Goal: Task Accomplishment & Management: Use online tool/utility

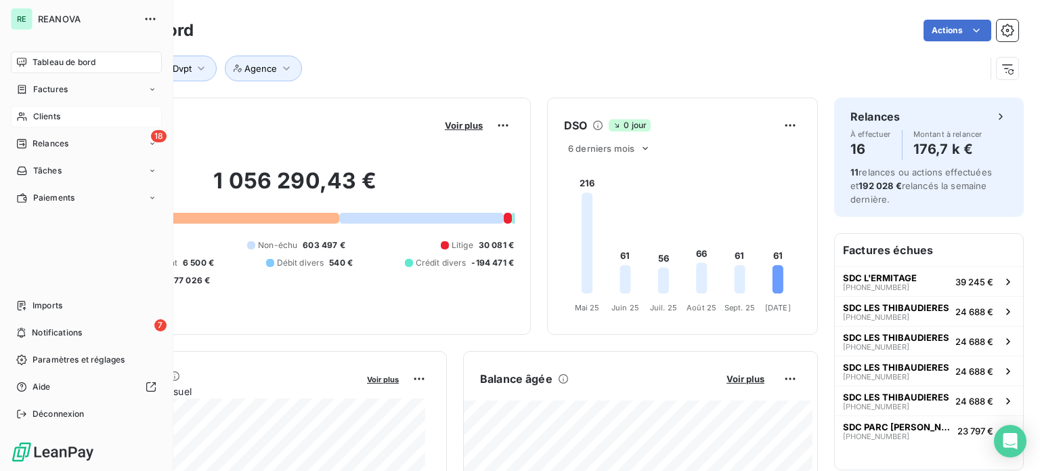
click at [51, 112] on span "Clients" at bounding box center [46, 116] width 27 height 12
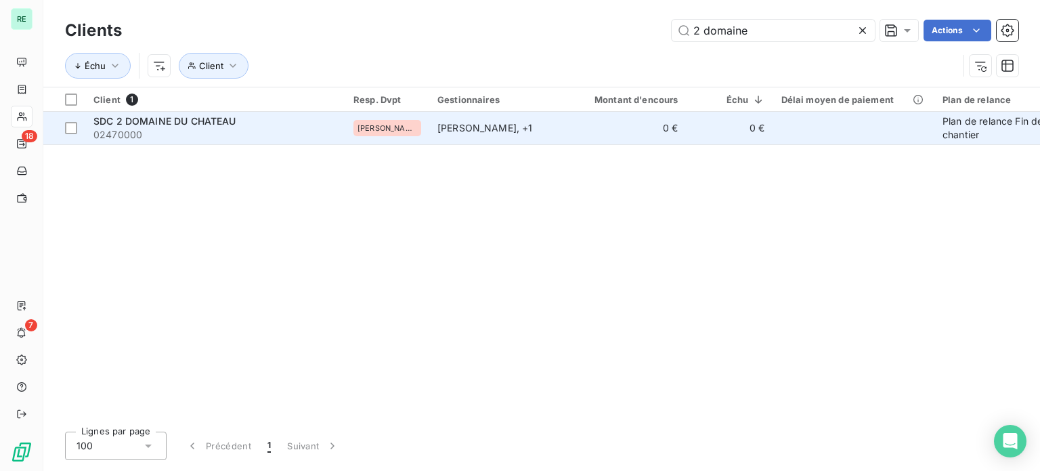
type input "2 domaine"
click at [208, 113] on td "SDC 2 DOMAINE DU CHATEAU 02470000" at bounding box center [215, 128] width 260 height 33
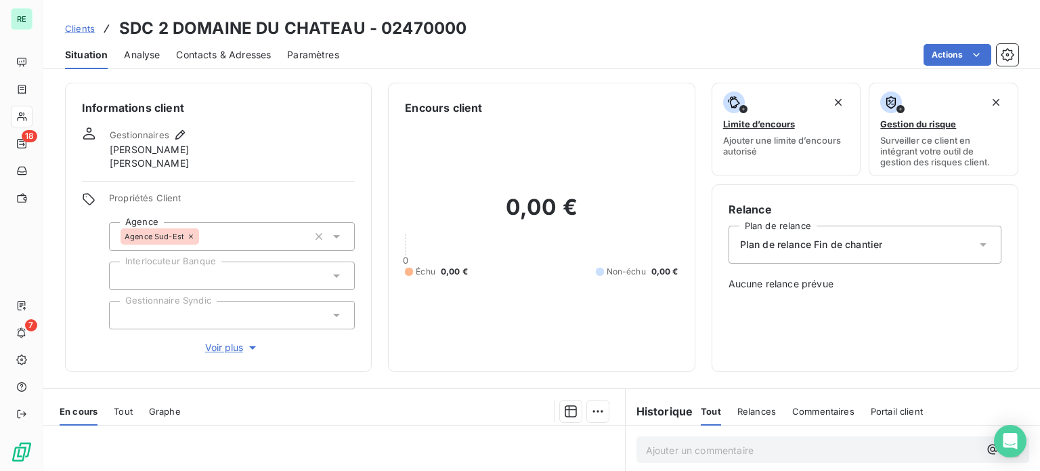
click at [139, 53] on span "Analyse" at bounding box center [142, 55] width 36 height 14
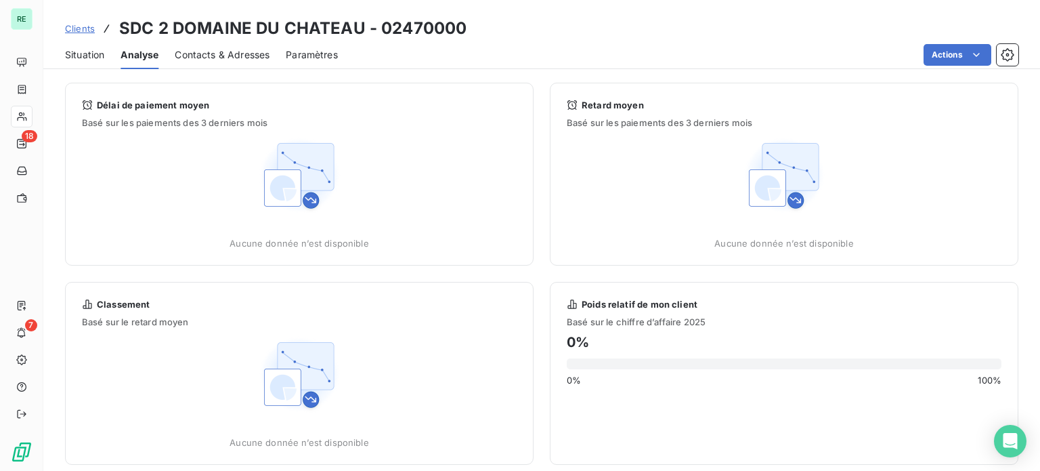
click at [200, 51] on span "Contacts & Adresses" at bounding box center [222, 55] width 95 height 14
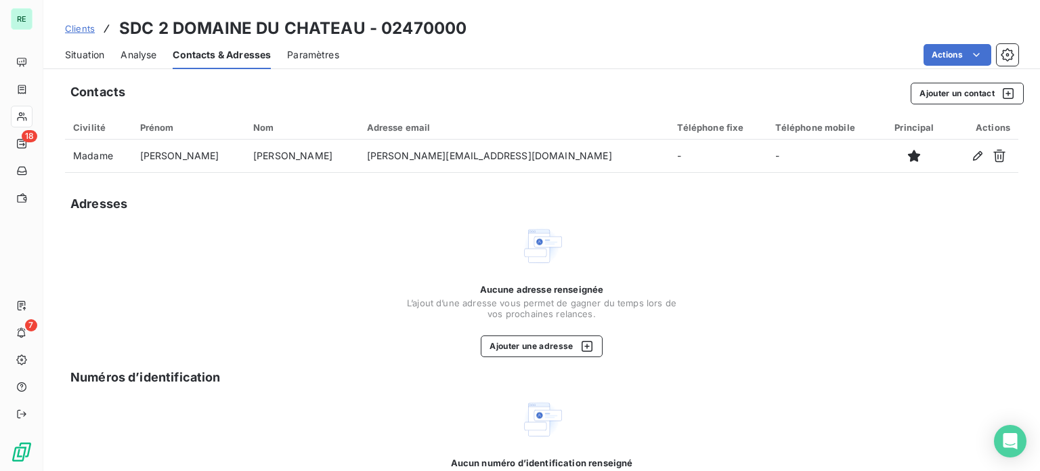
click at [74, 24] on span "Clients" at bounding box center [80, 28] width 30 height 11
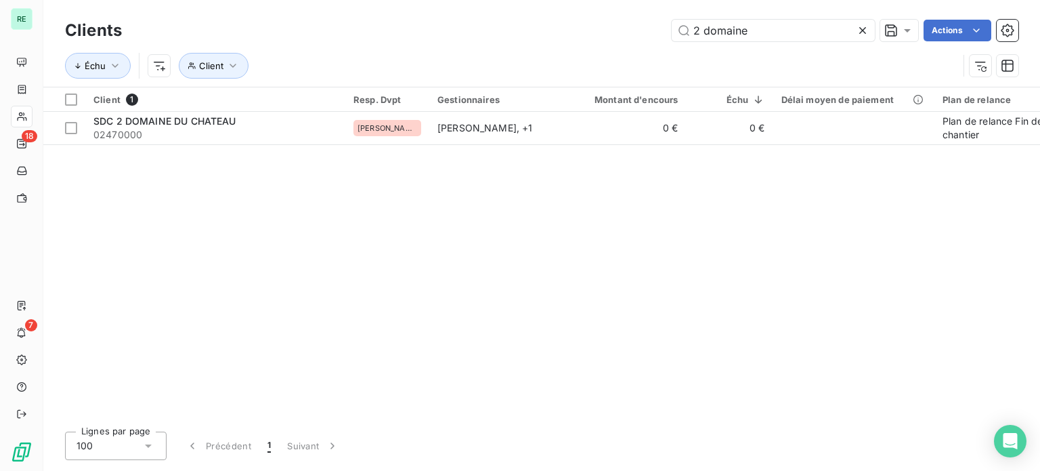
click at [861, 32] on icon at bounding box center [863, 31] width 14 height 14
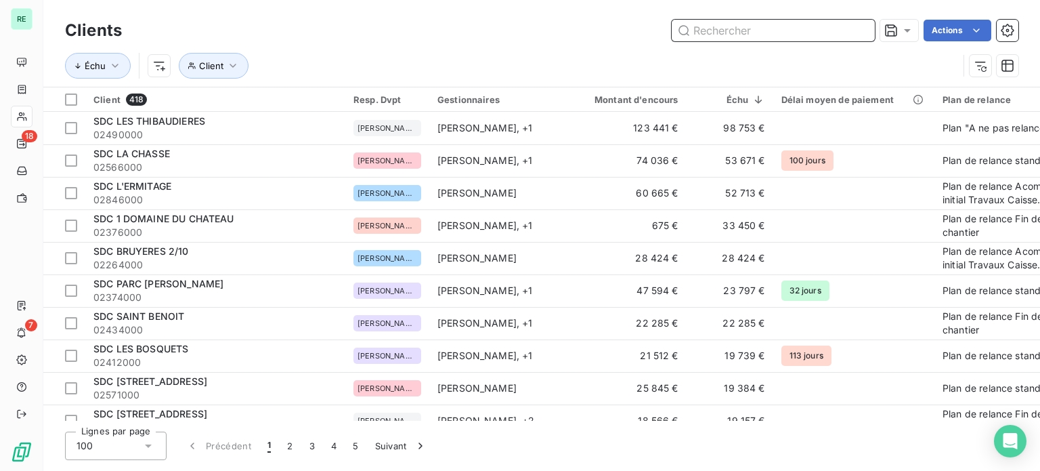
click at [757, 24] on input "text" at bounding box center [773, 31] width 203 height 22
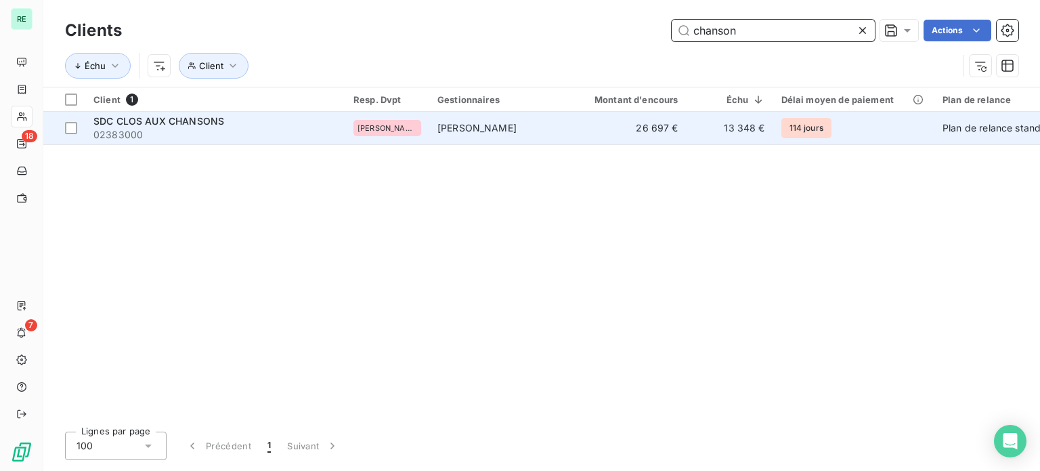
type input "chanson"
click at [173, 114] on div "SDC CLOS AUX CHANSONS" at bounding box center [215, 121] width 244 height 14
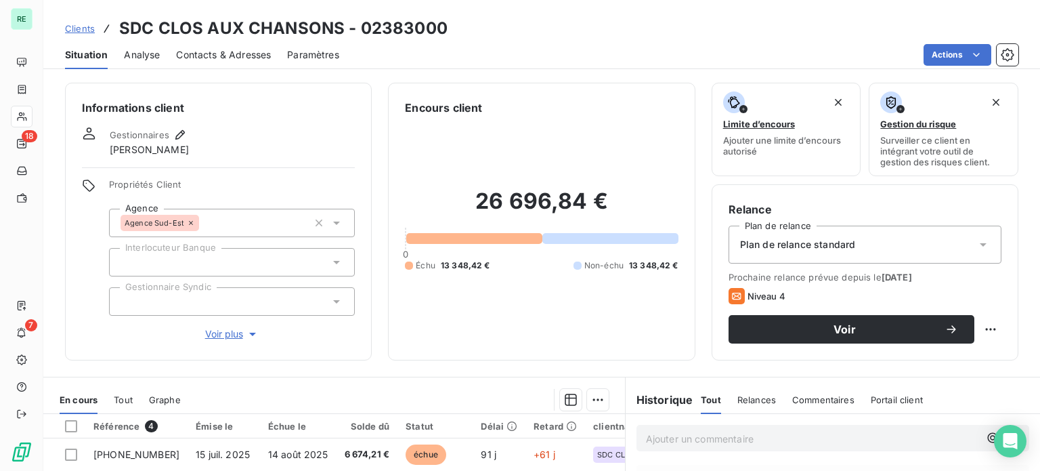
click at [160, 60] on span "Analyse" at bounding box center [142, 55] width 36 height 14
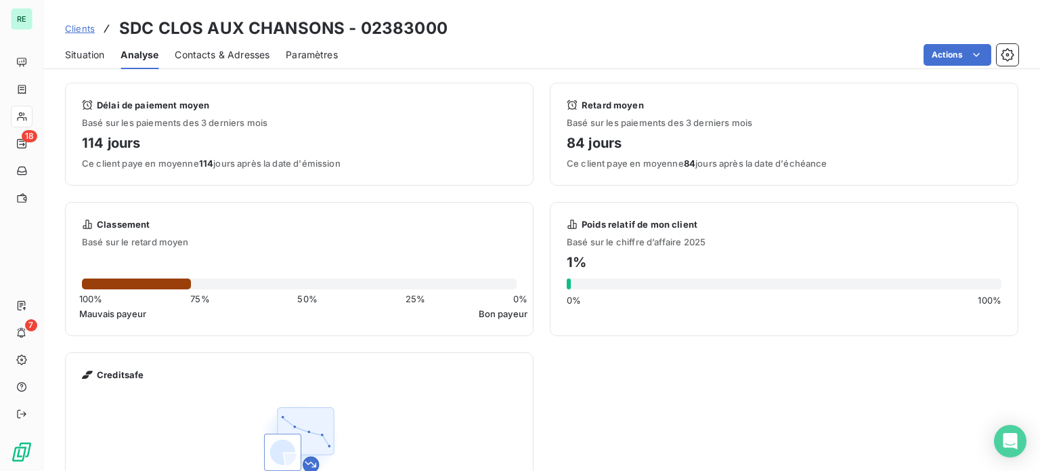
click at [195, 56] on span "Contacts & Adresses" at bounding box center [222, 55] width 95 height 14
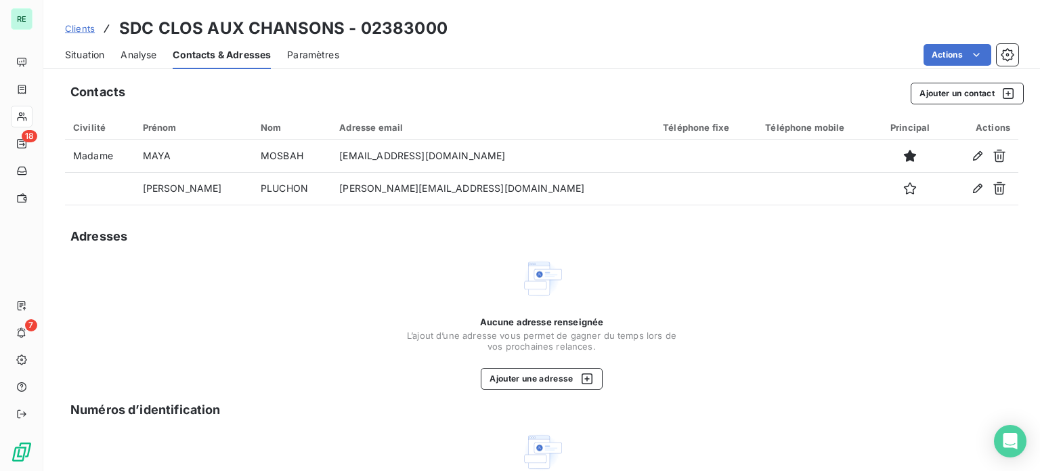
click at [83, 30] on span "Clients" at bounding box center [80, 28] width 30 height 11
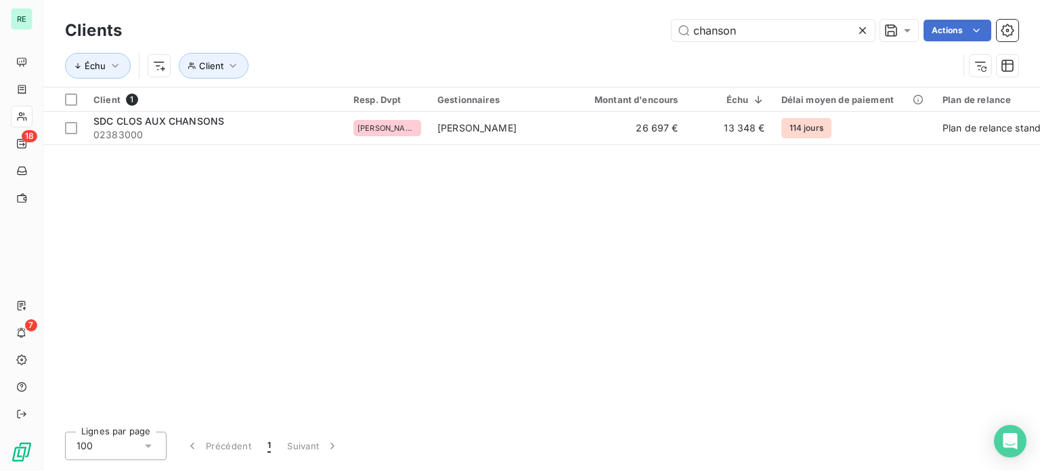
click at [863, 32] on icon at bounding box center [862, 30] width 7 height 7
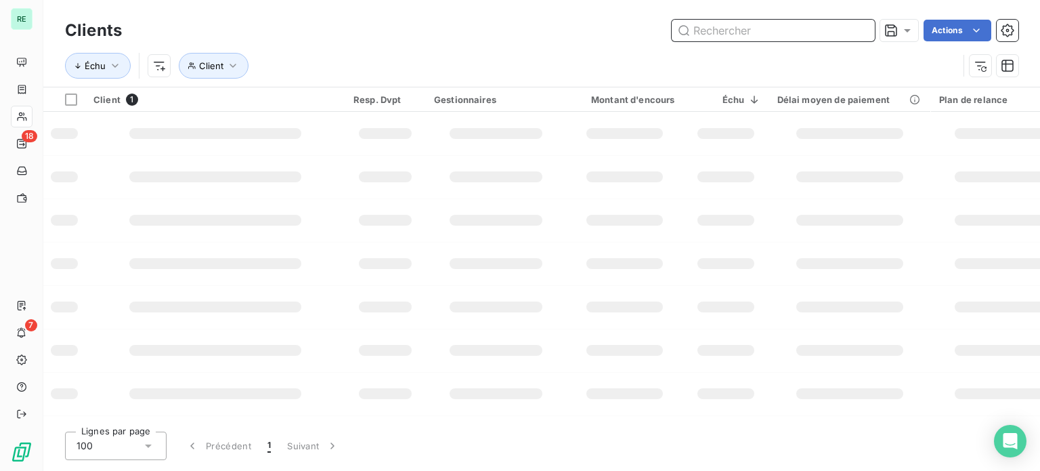
click at [799, 37] on input "text" at bounding box center [773, 31] width 203 height 22
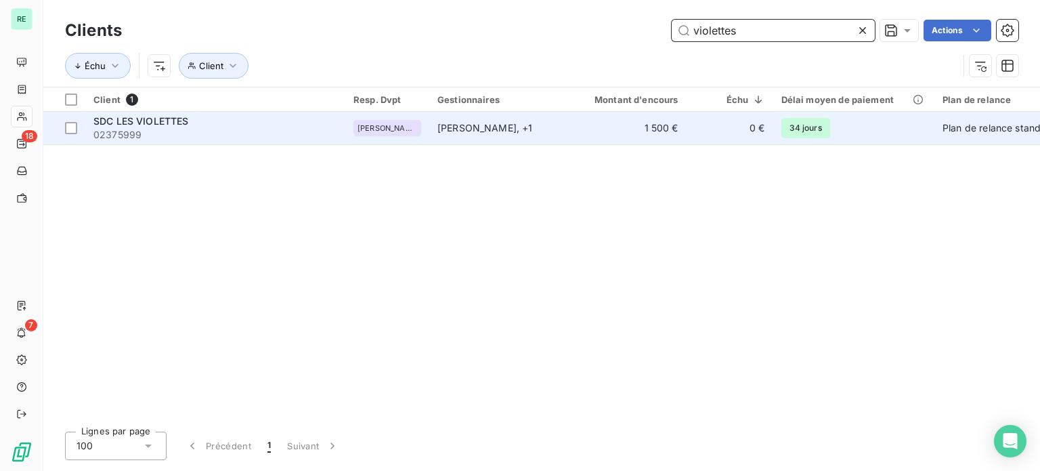
type input "violettes"
click at [175, 129] on span "02375999" at bounding box center [215, 135] width 244 height 14
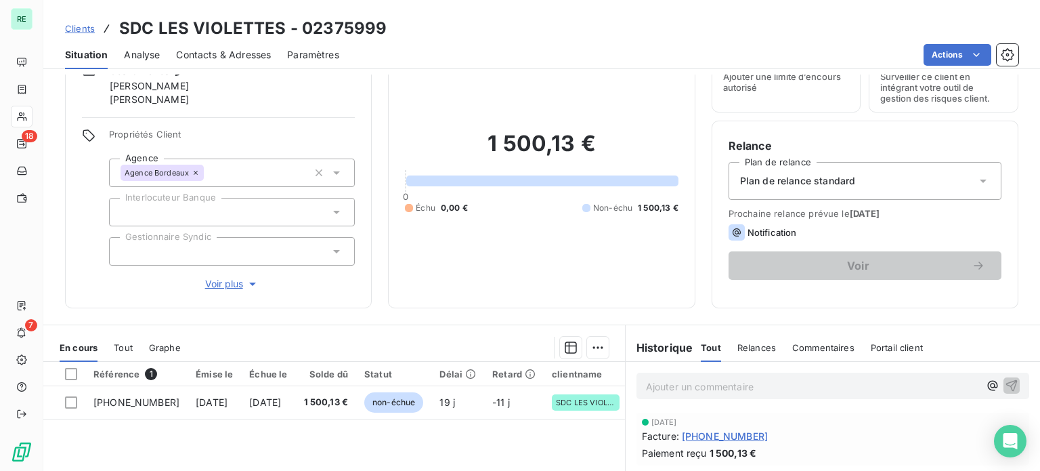
scroll to position [203, 0]
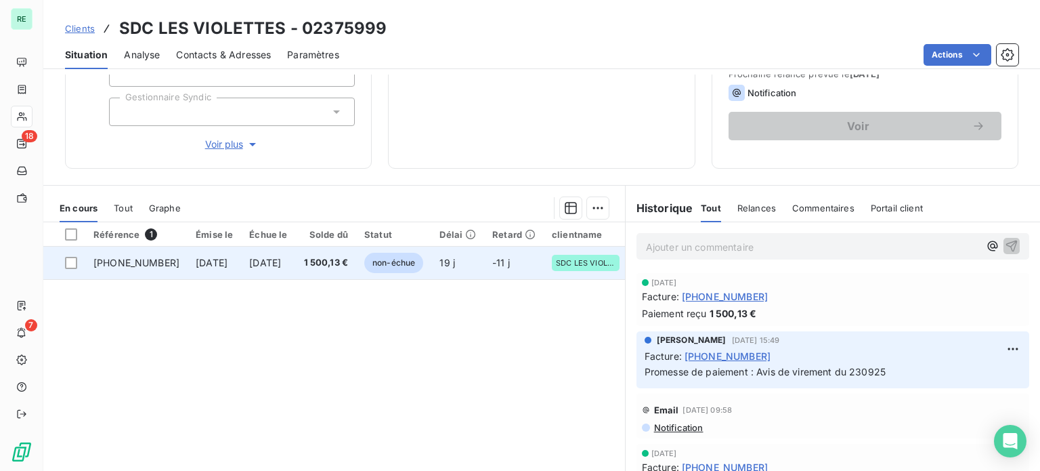
click at [129, 253] on td "[PHONE_NUMBER]" at bounding box center [136, 262] width 102 height 33
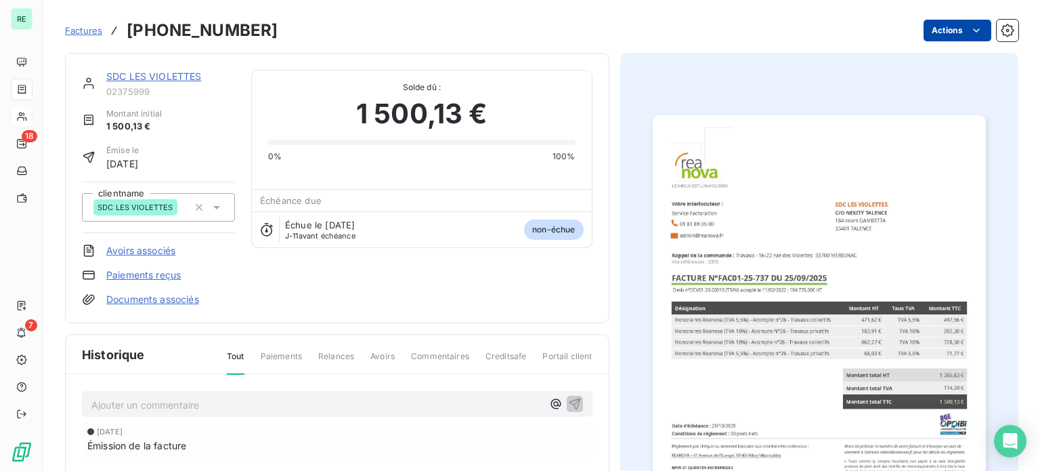
click at [941, 30] on html "RE 18 7 Factures [PHONE_NUMBER] Actions SDC LES VIOLETTES 02375999 Montant init…" at bounding box center [520, 235] width 1040 height 471
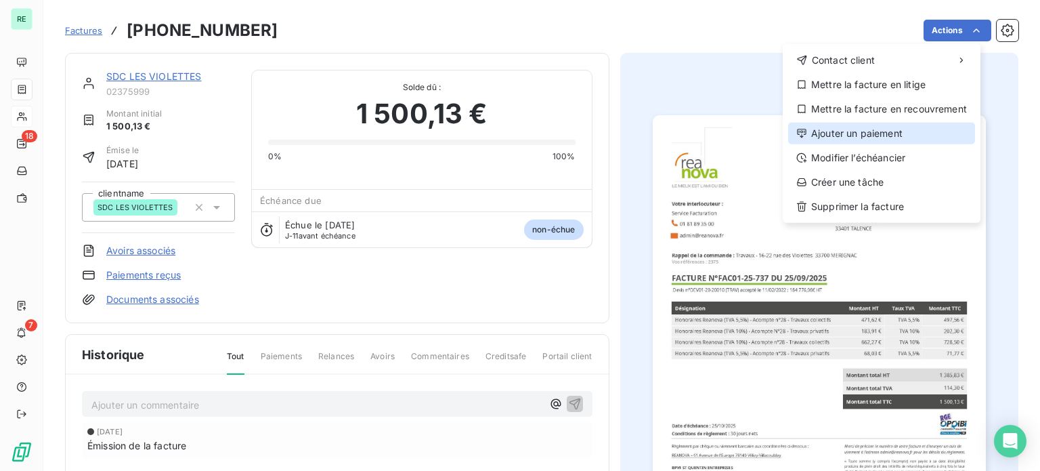
click at [865, 133] on div "Ajouter un paiement" at bounding box center [881, 134] width 187 height 22
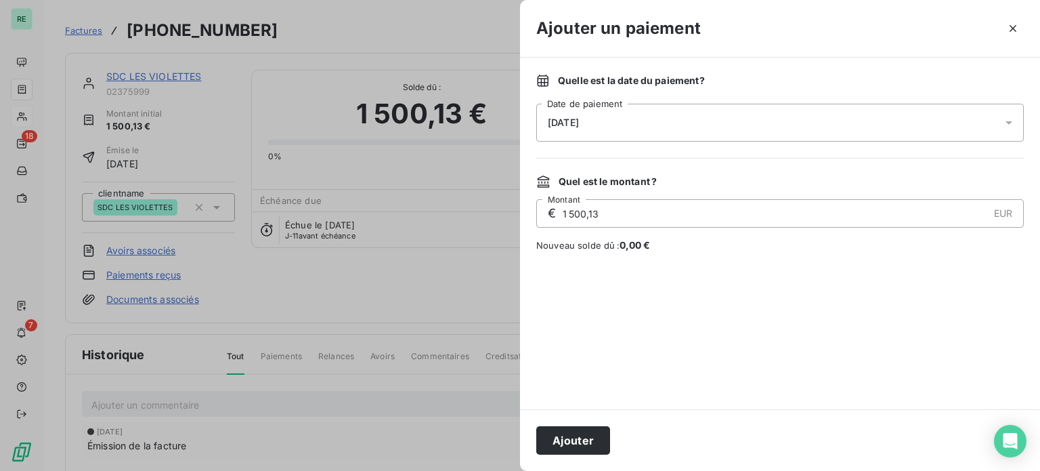
click at [591, 129] on div "[DATE]" at bounding box center [780, 123] width 488 height 38
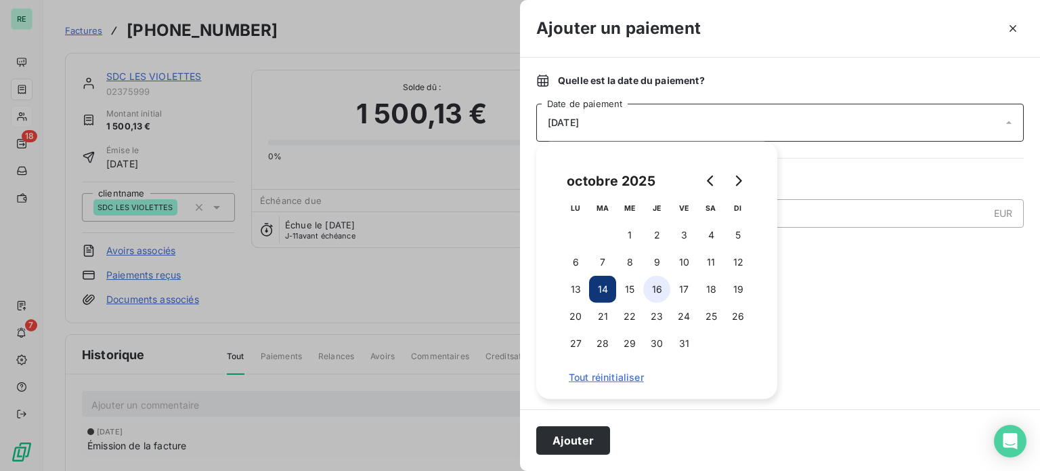
click at [661, 290] on button "16" at bounding box center [656, 289] width 27 height 27
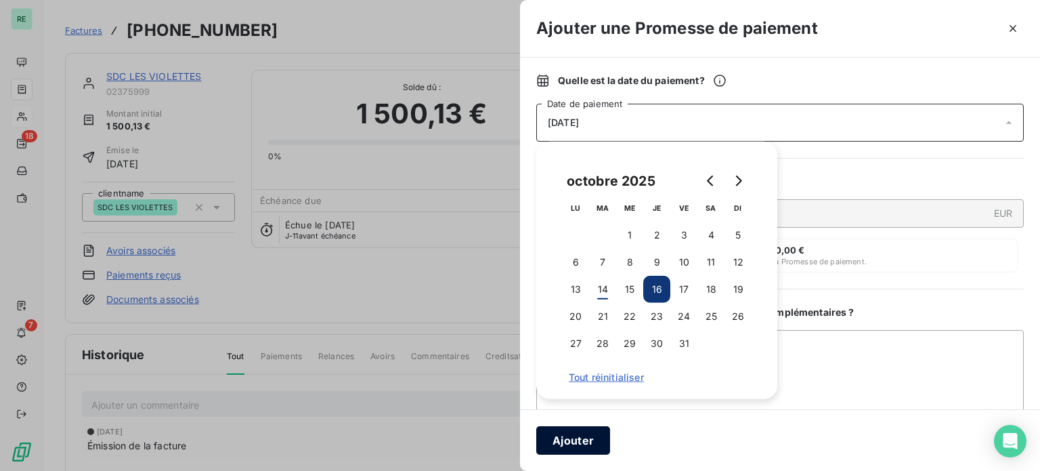
click at [559, 438] on button "Ajouter" at bounding box center [573, 440] width 74 height 28
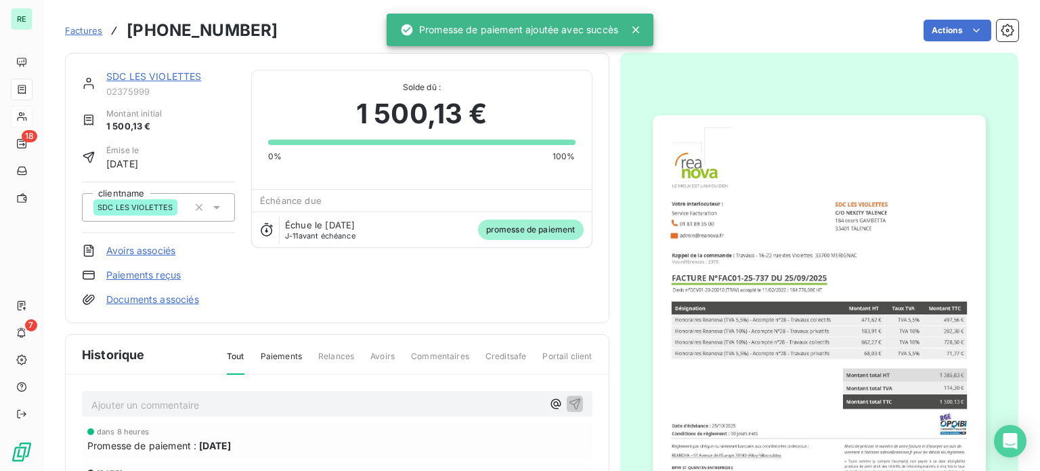
click at [79, 35] on span "Factures" at bounding box center [83, 30] width 37 height 11
